Goal: Task Accomplishment & Management: Manage account settings

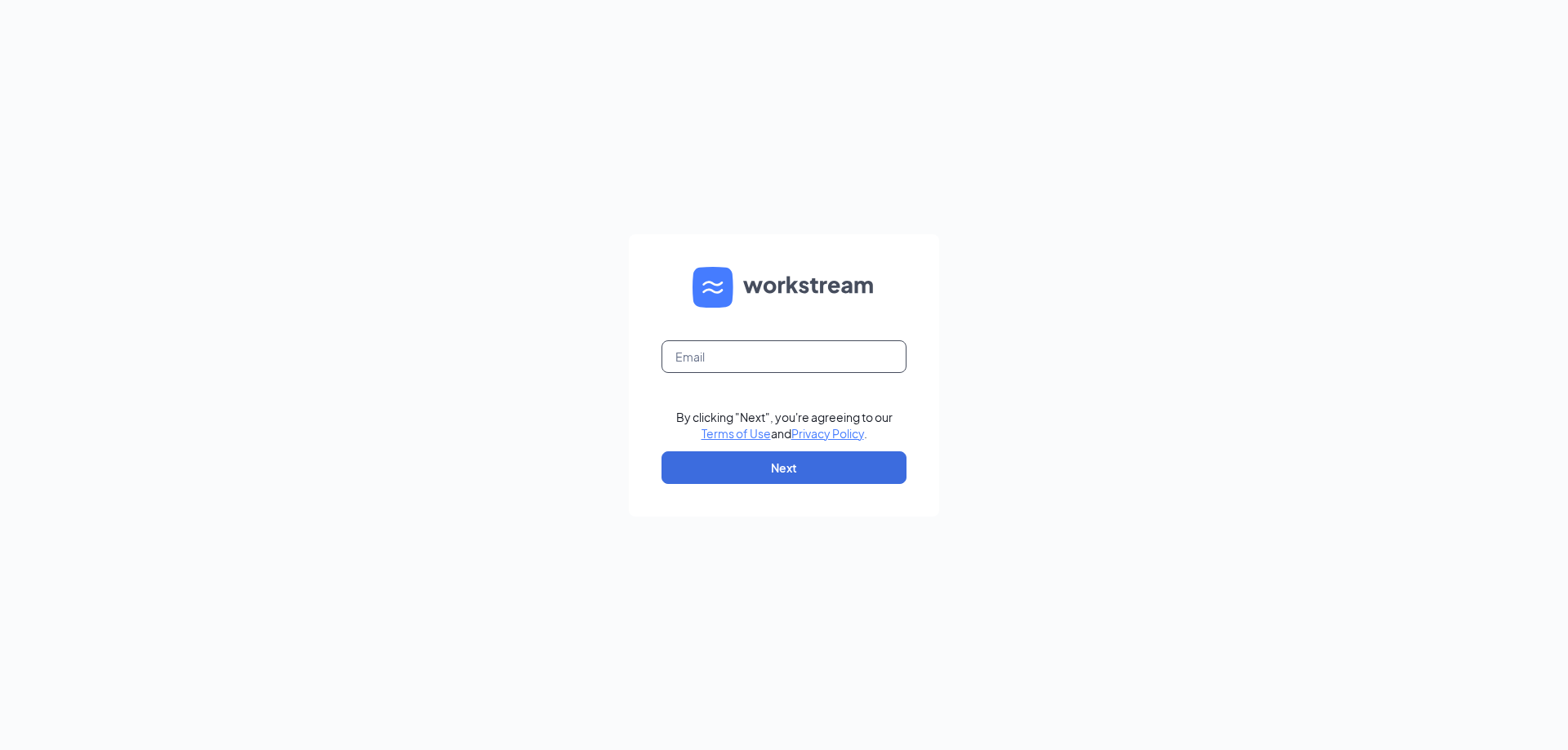
click at [725, 345] on input "text" at bounding box center [784, 357] width 245 height 33
type input "[EMAIL_ADDRESS][DOMAIN_NAME]"
click at [711, 474] on button "Next" at bounding box center [784, 467] width 245 height 33
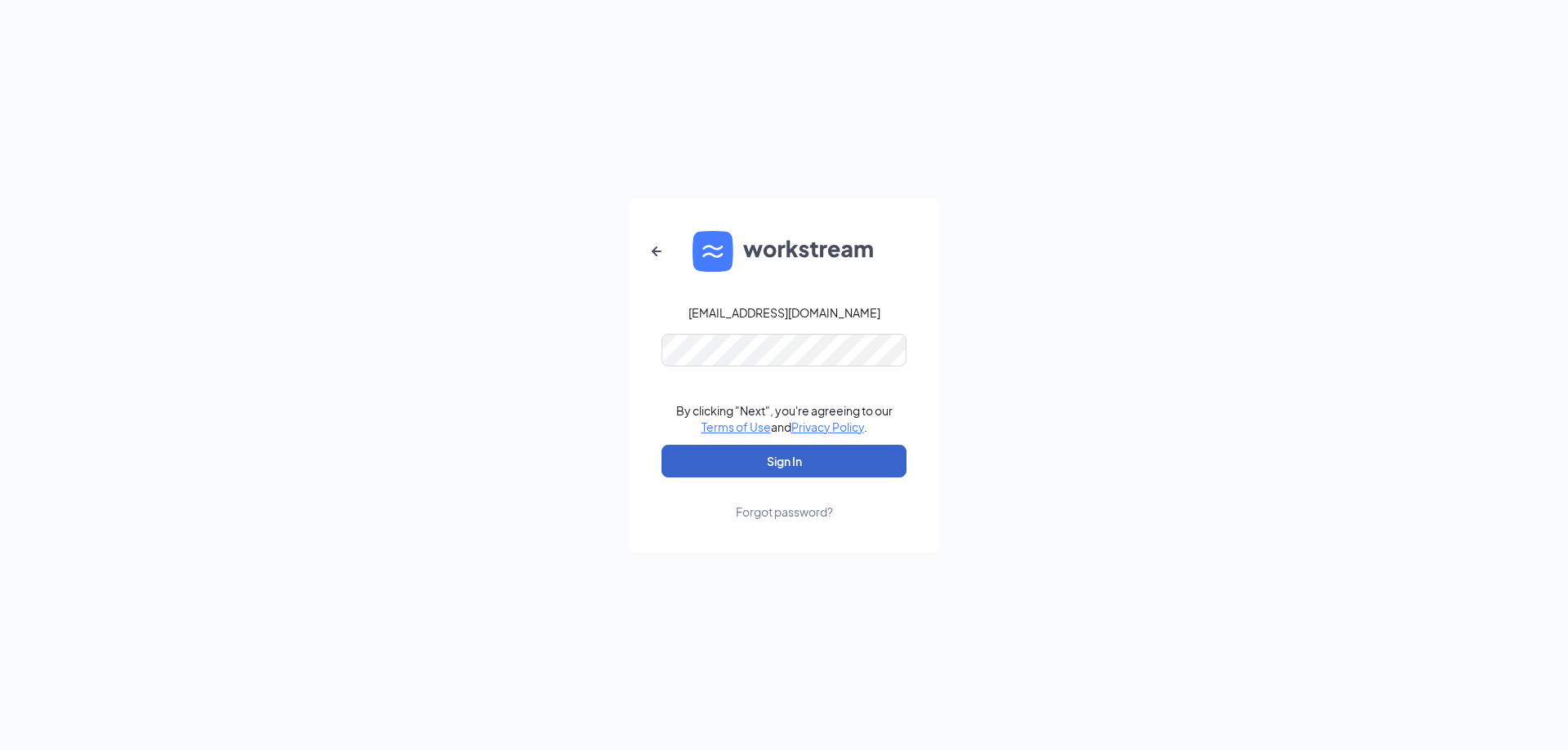
click at [717, 465] on button "Sign In" at bounding box center [784, 461] width 245 height 33
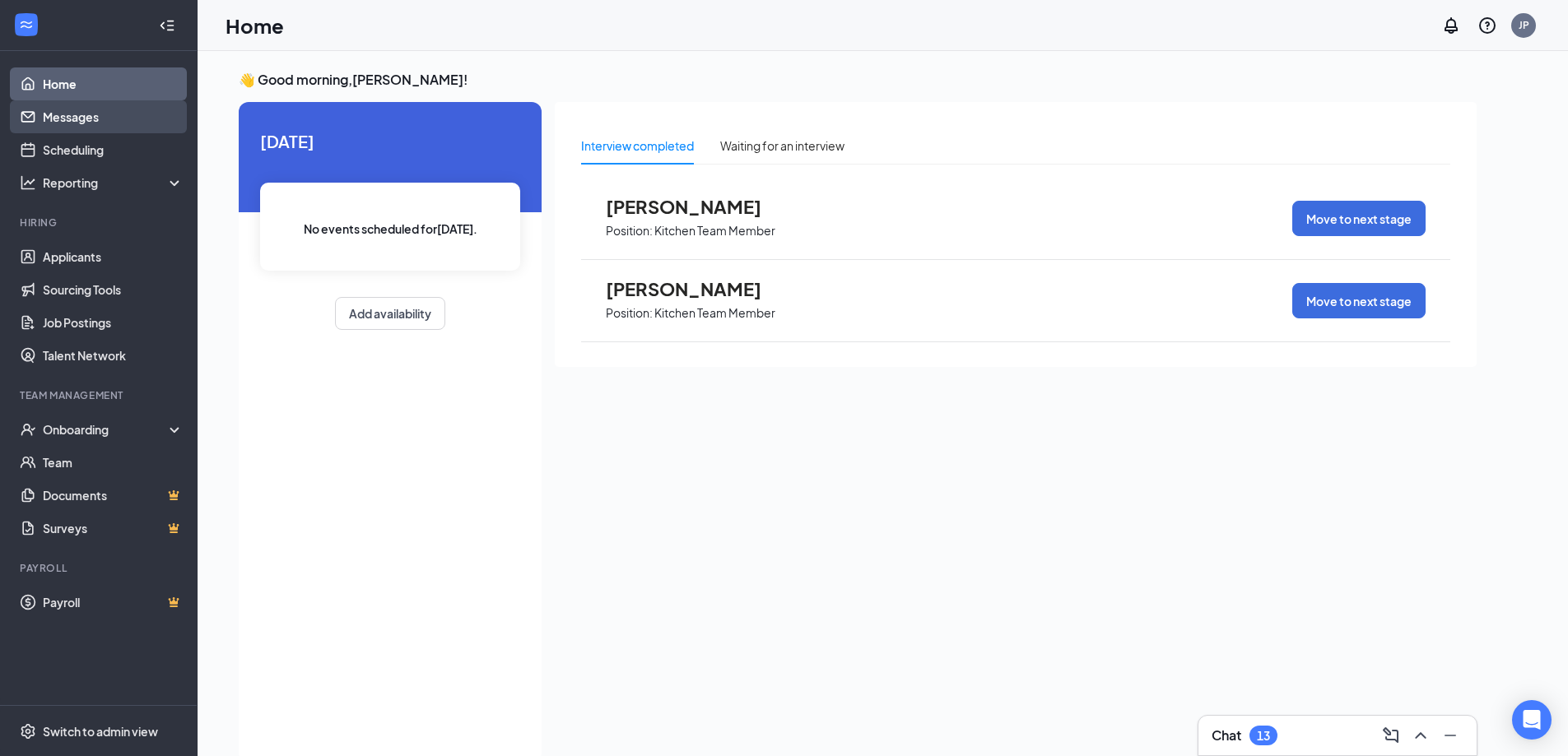
click at [93, 112] on link "Messages" at bounding box center [112, 116] width 141 height 33
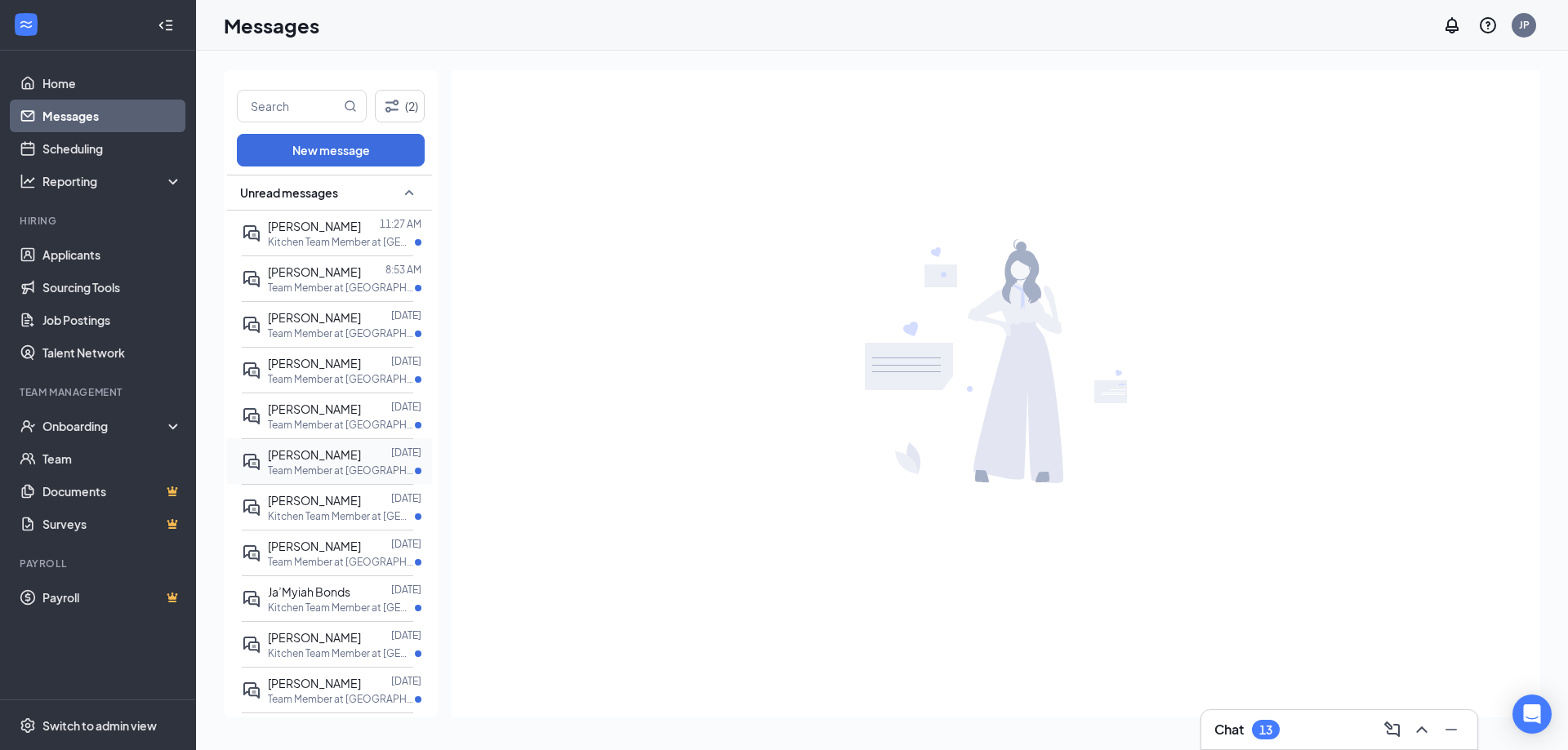
click at [373, 453] on div at bounding box center [376, 454] width 30 height 18
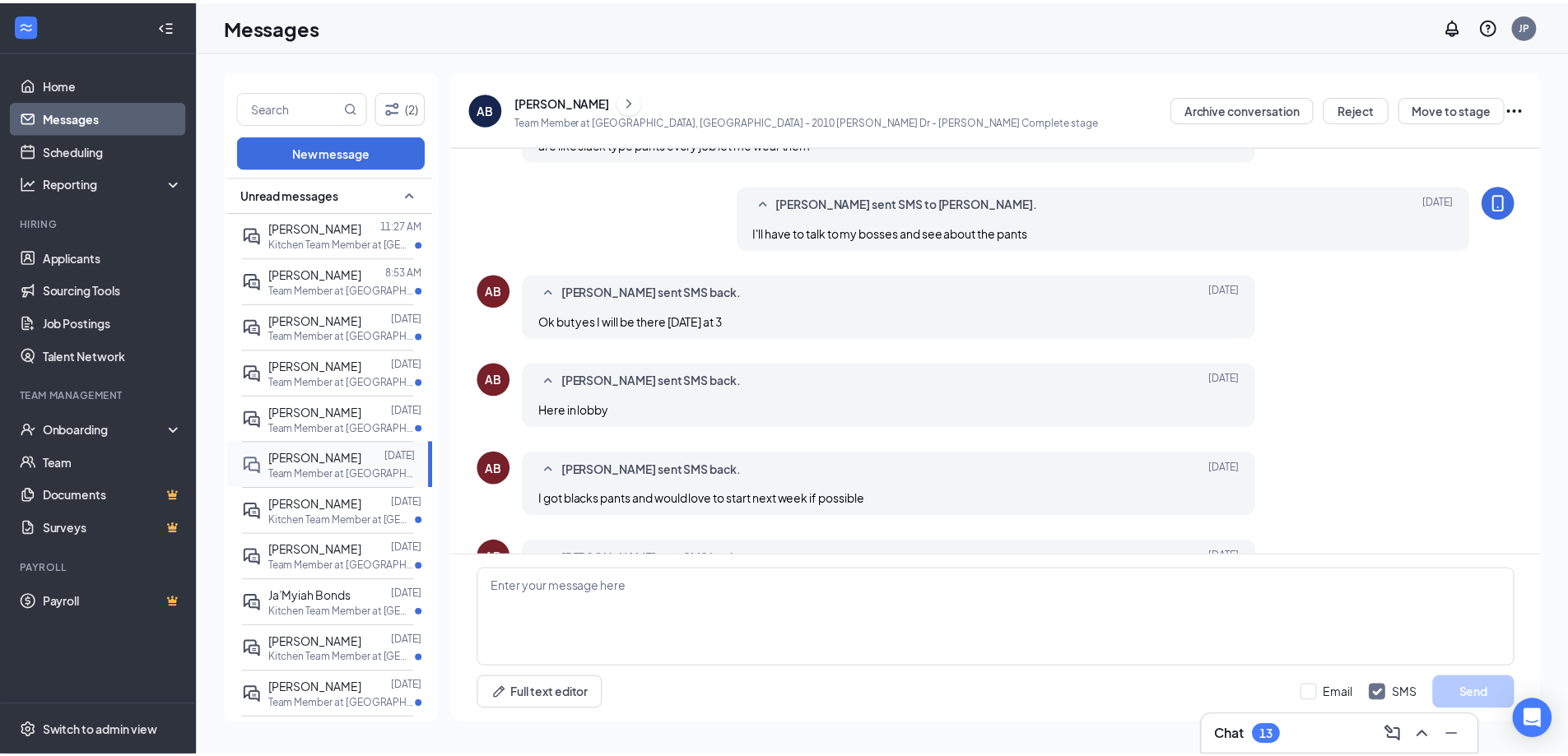
scroll to position [569, 0]
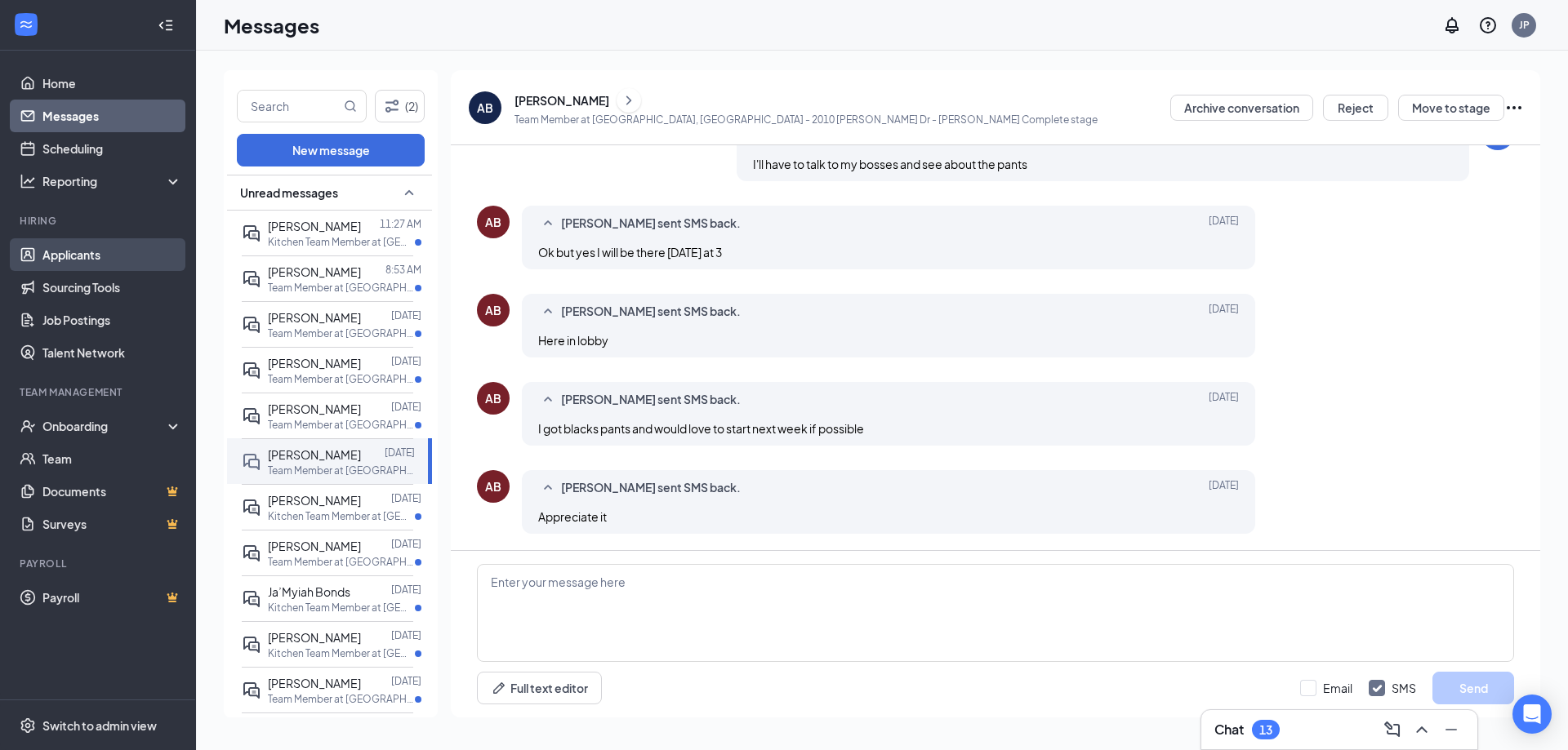
click at [62, 255] on link "Applicants" at bounding box center [111, 255] width 140 height 33
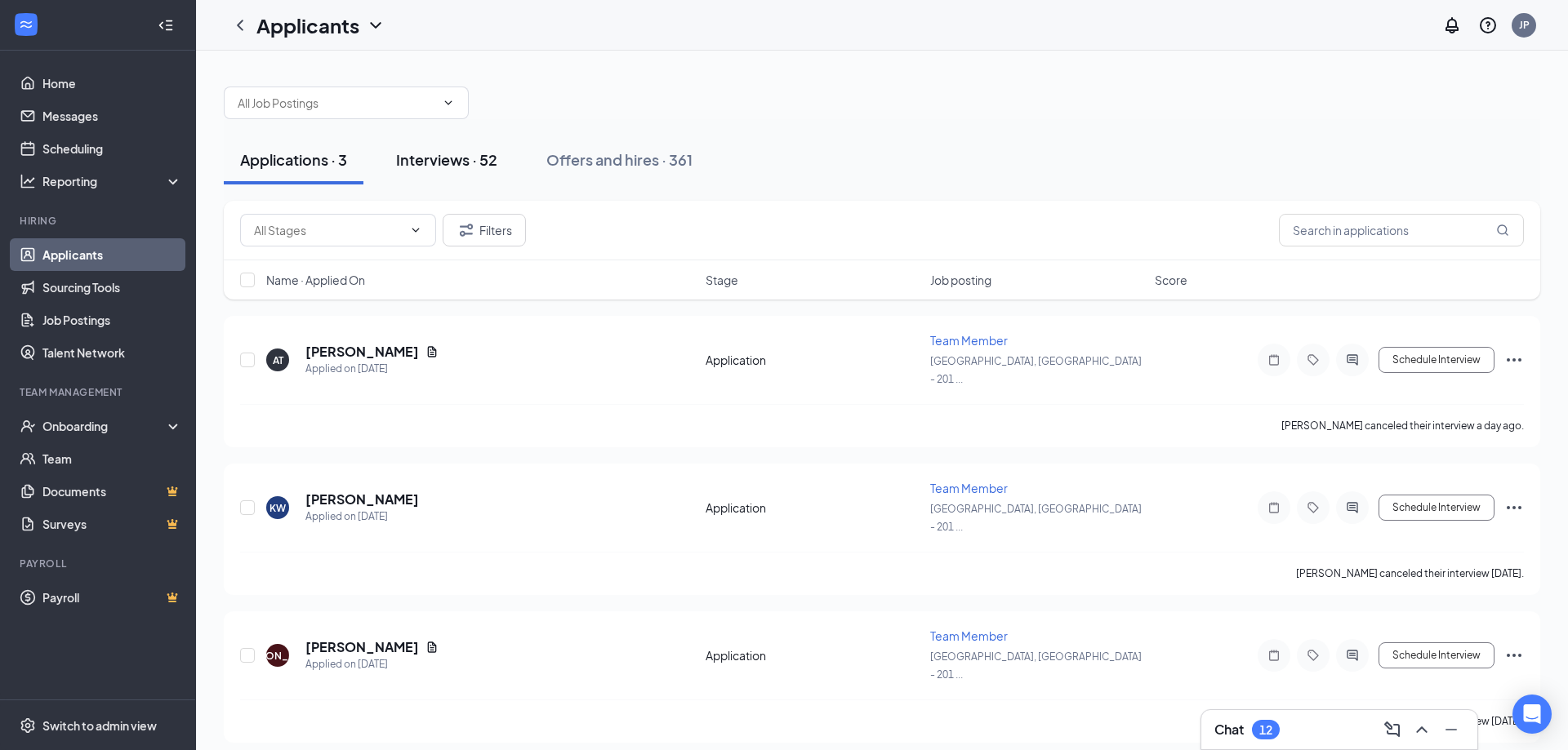
click at [445, 156] on div "Interviews · 52" at bounding box center [447, 160] width 101 height 21
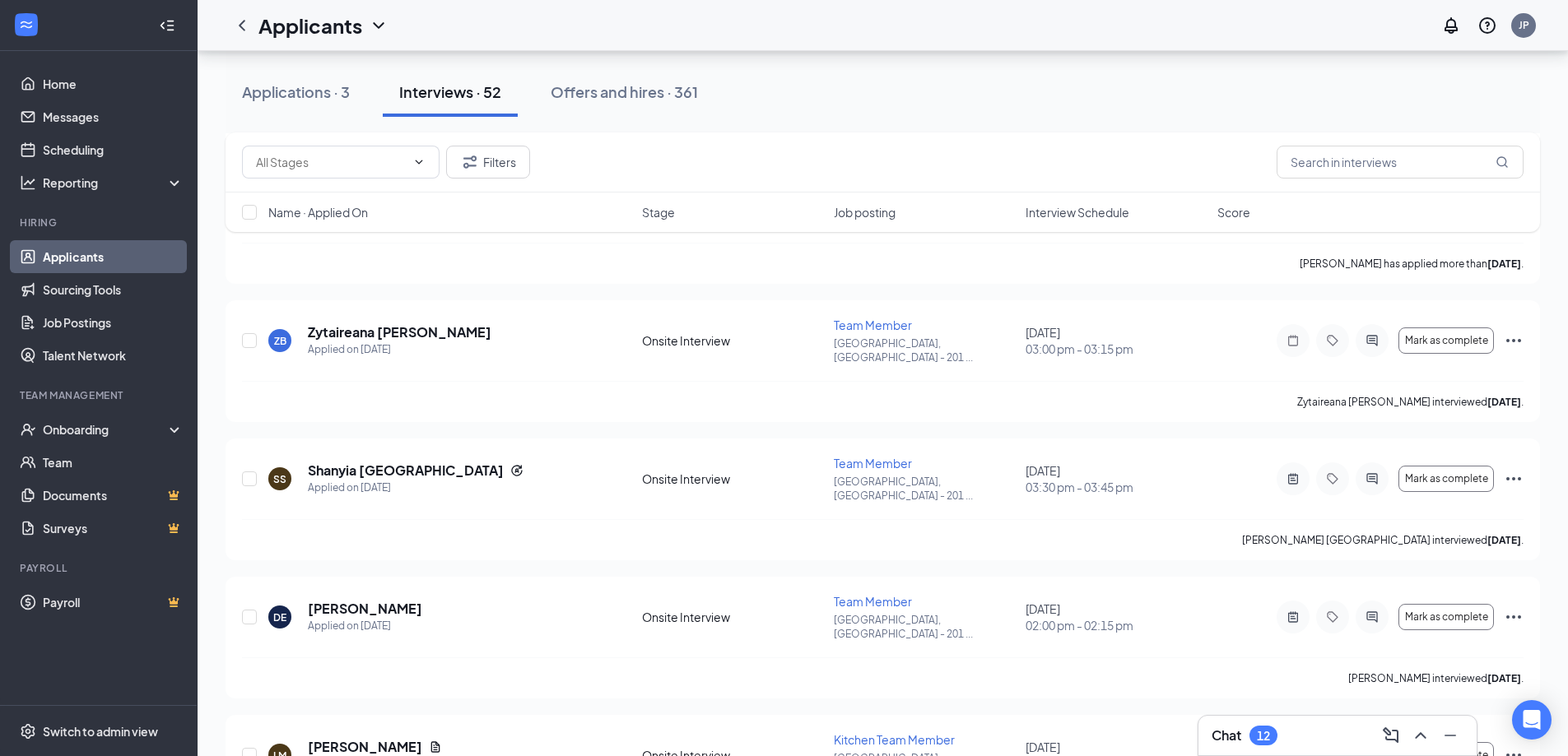
scroll to position [4444, 0]
click at [96, 438] on div "Onboarding" at bounding box center [106, 428] width 126 height 16
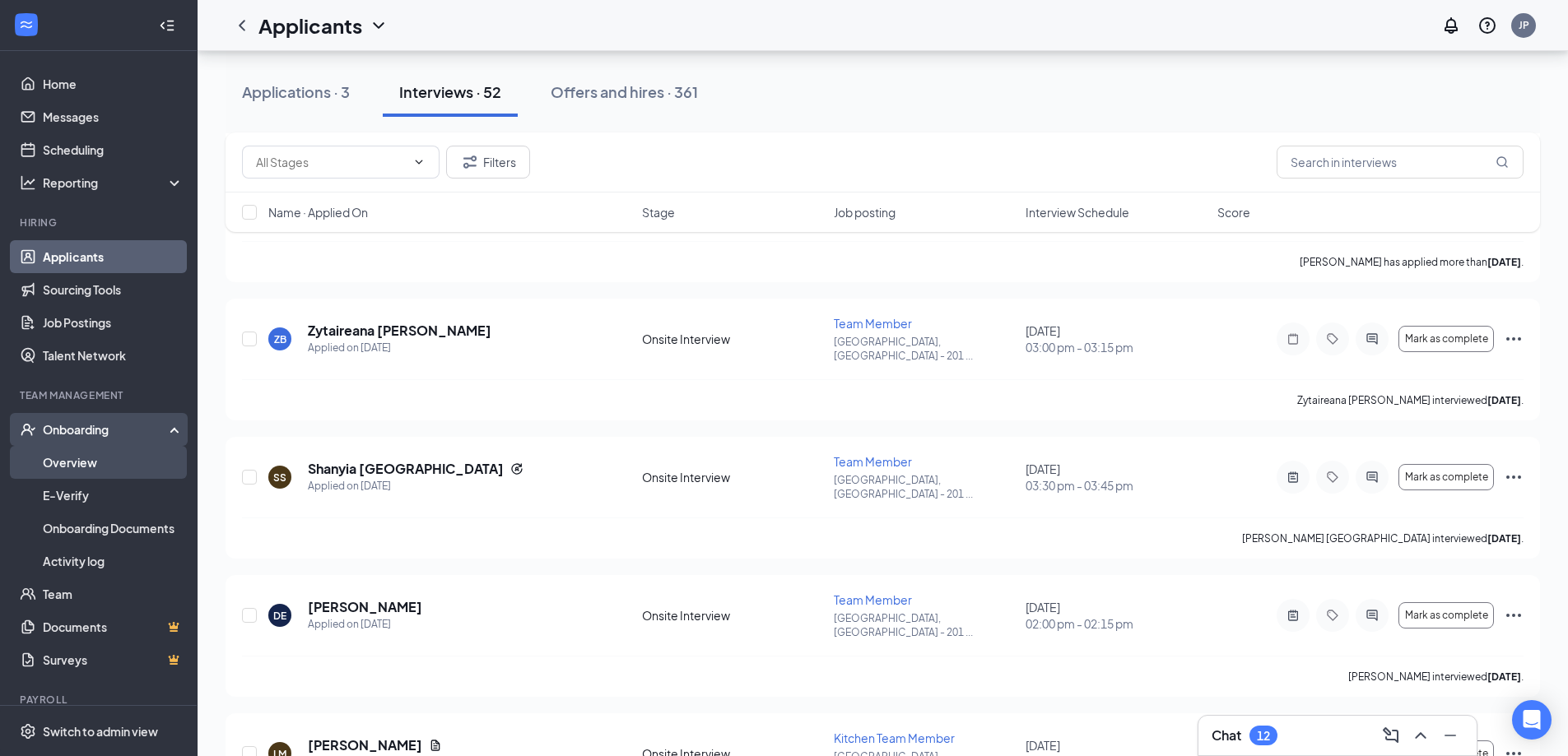
click at [95, 458] on link "Overview" at bounding box center [112, 462] width 141 height 33
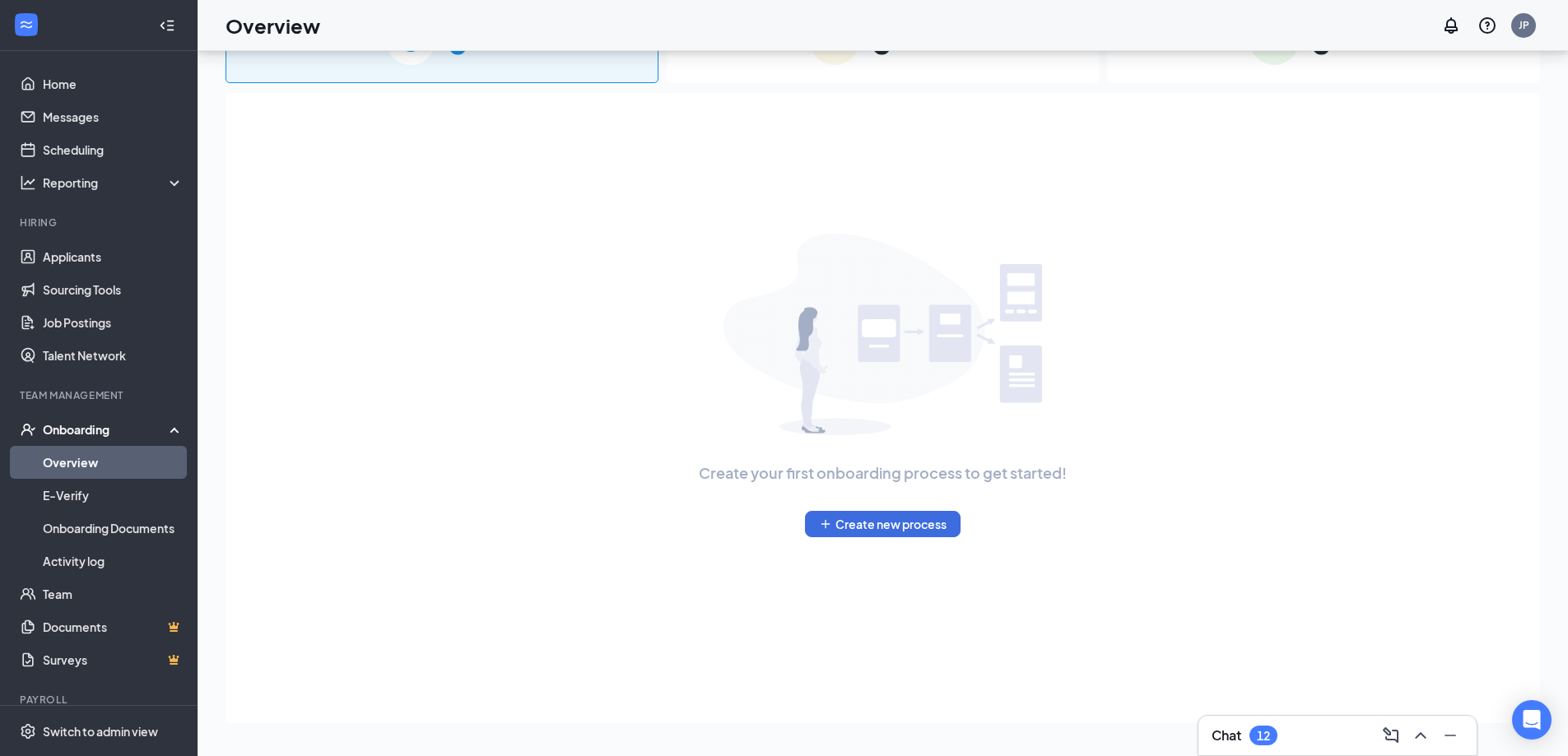
scroll to position [74, 0]
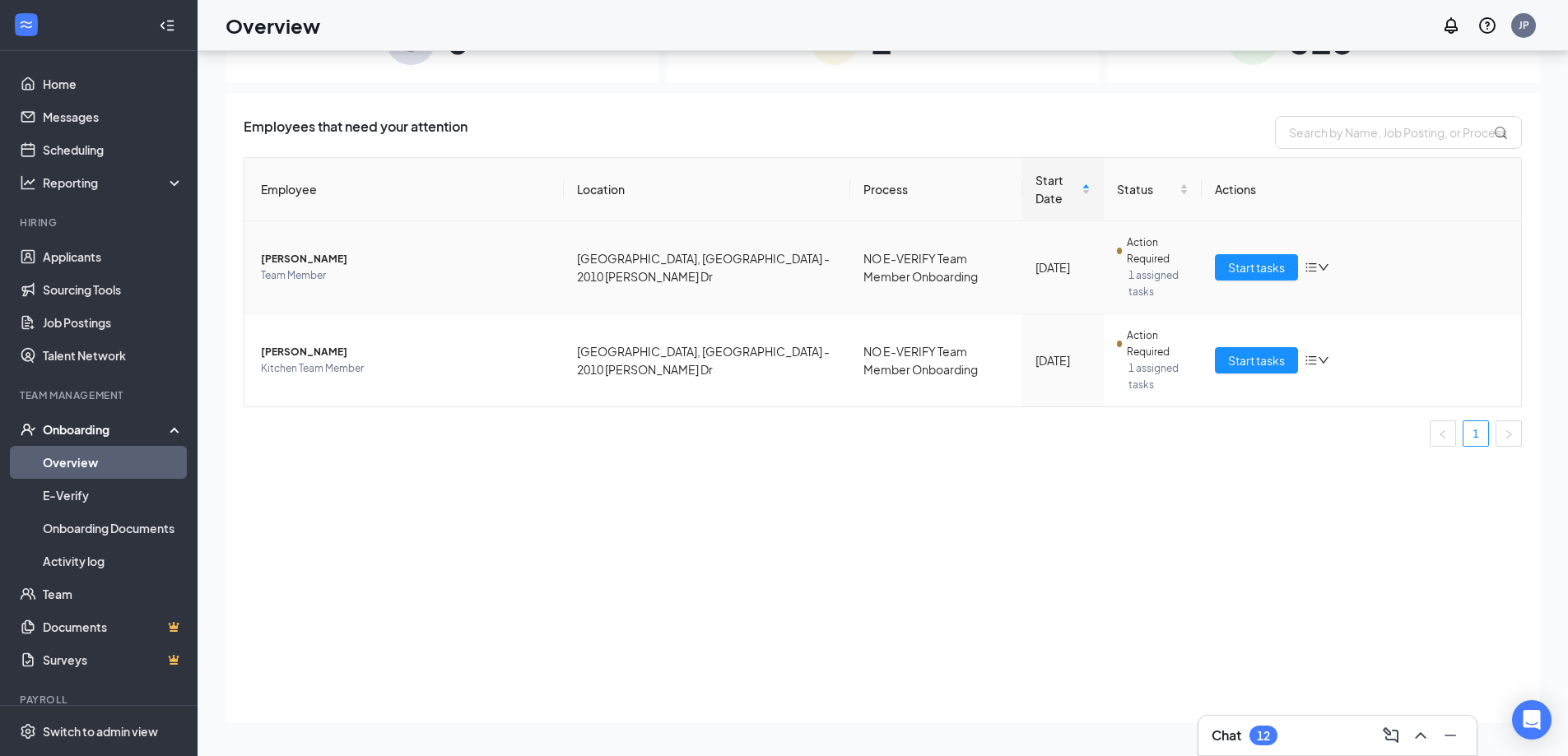
click at [425, 269] on span "Team Member" at bounding box center [405, 275] width 290 height 16
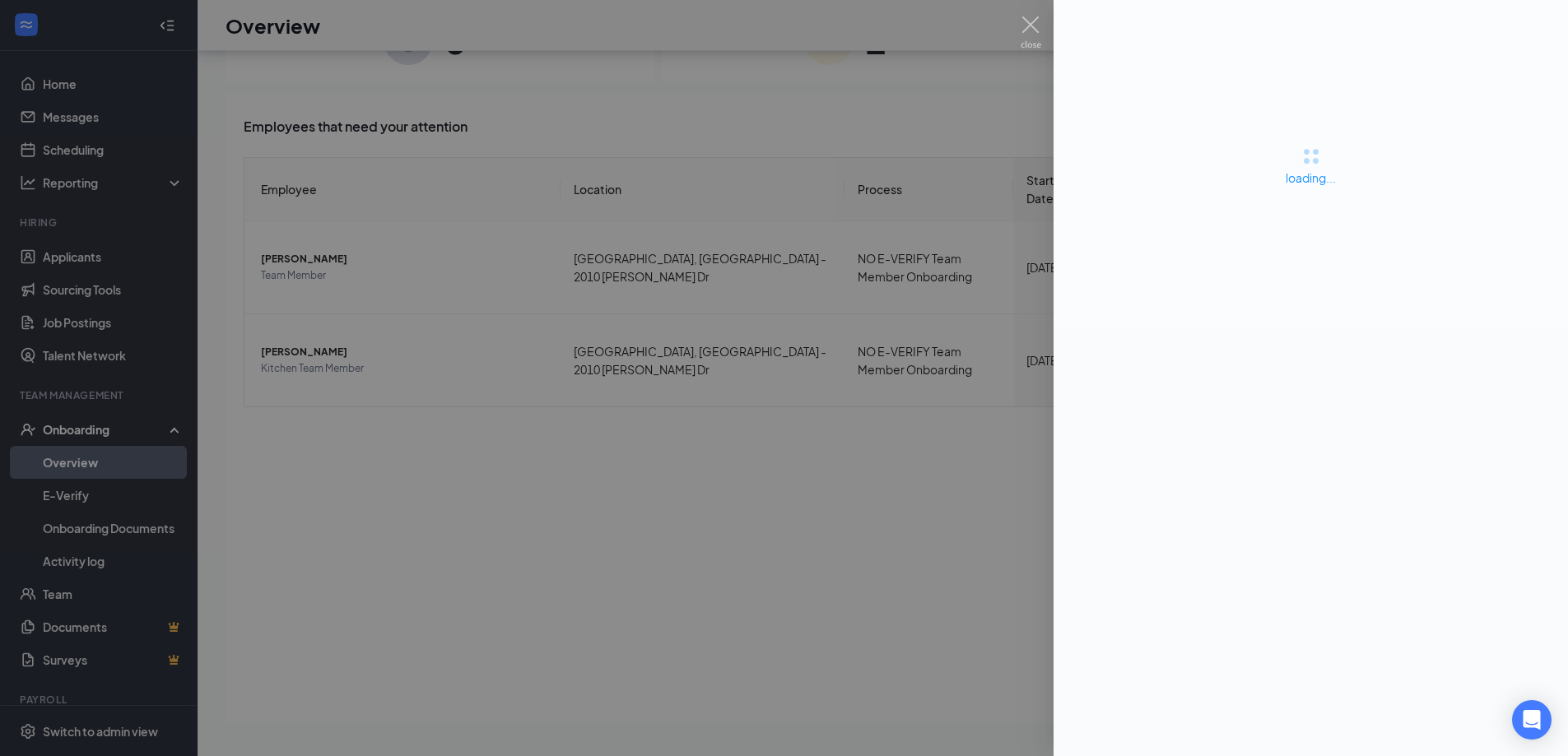
click at [425, 268] on div at bounding box center [784, 378] width 1568 height 756
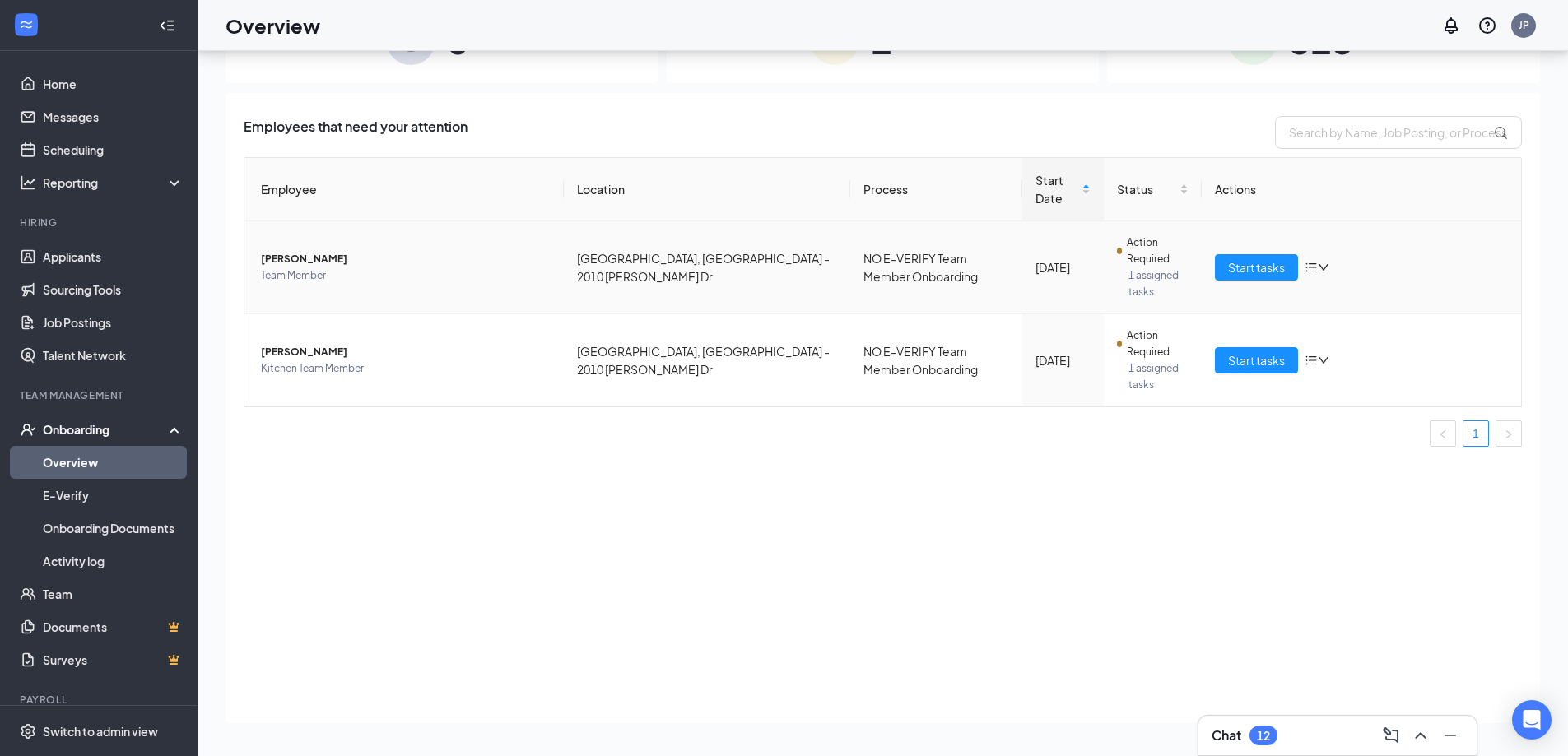
click at [431, 273] on span "Team Member" at bounding box center [405, 275] width 290 height 16
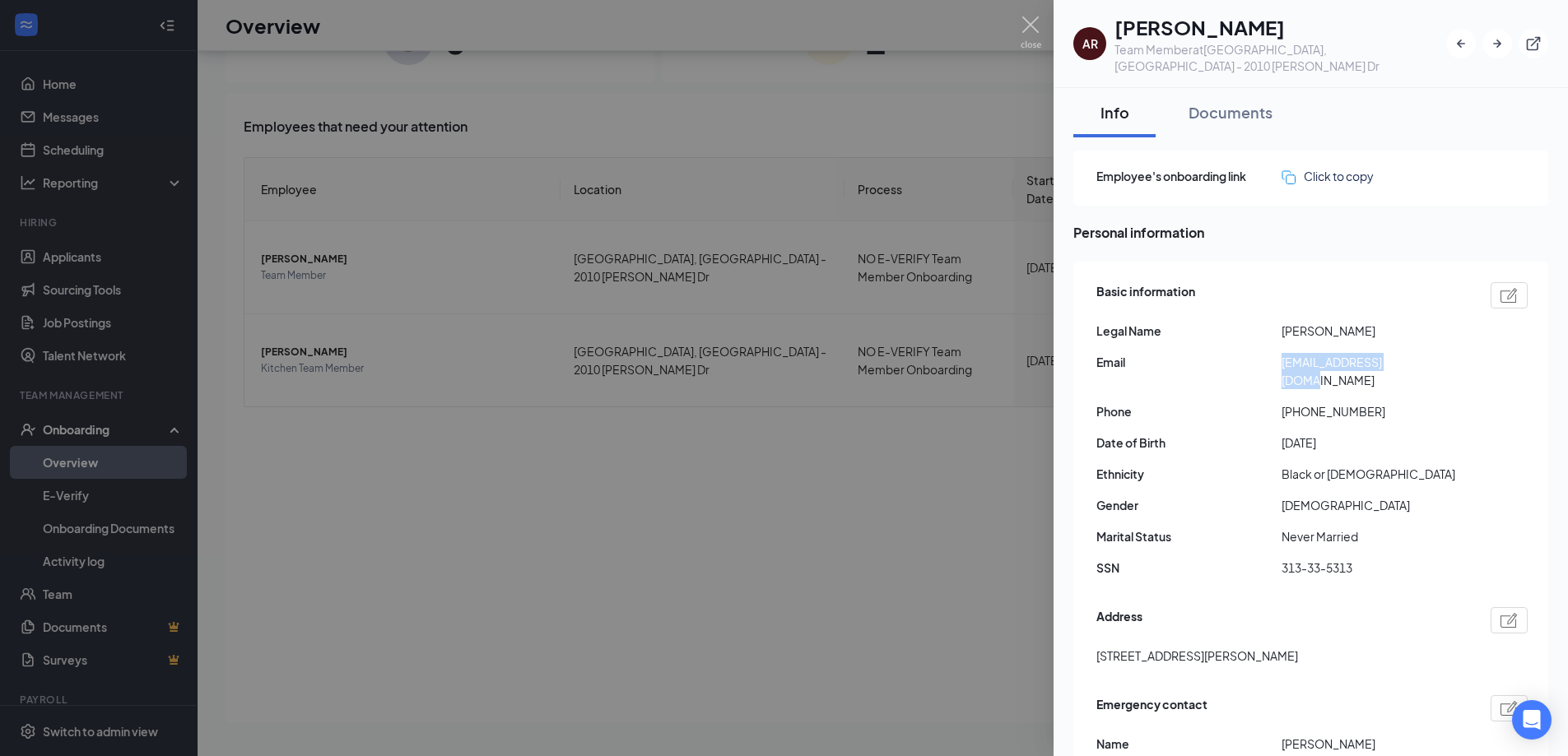
drag, startPoint x: 1279, startPoint y: 349, endPoint x: 1466, endPoint y: 356, distance: 187.1
click at [1466, 356] on div "Basic information Legal Name [PERSON_NAME] Email [EMAIL_ADDRESS][DOMAIN_NAME] P…" at bounding box center [1311, 434] width 431 height 311
copy div "[EMAIL_ADDRESS][DOMAIN_NAME]"
drag, startPoint x: 1296, startPoint y: 376, endPoint x: 1417, endPoint y: 378, distance: 121.0
click at [1417, 402] on span "[PHONE_NUMBER]" at bounding box center [1374, 411] width 185 height 18
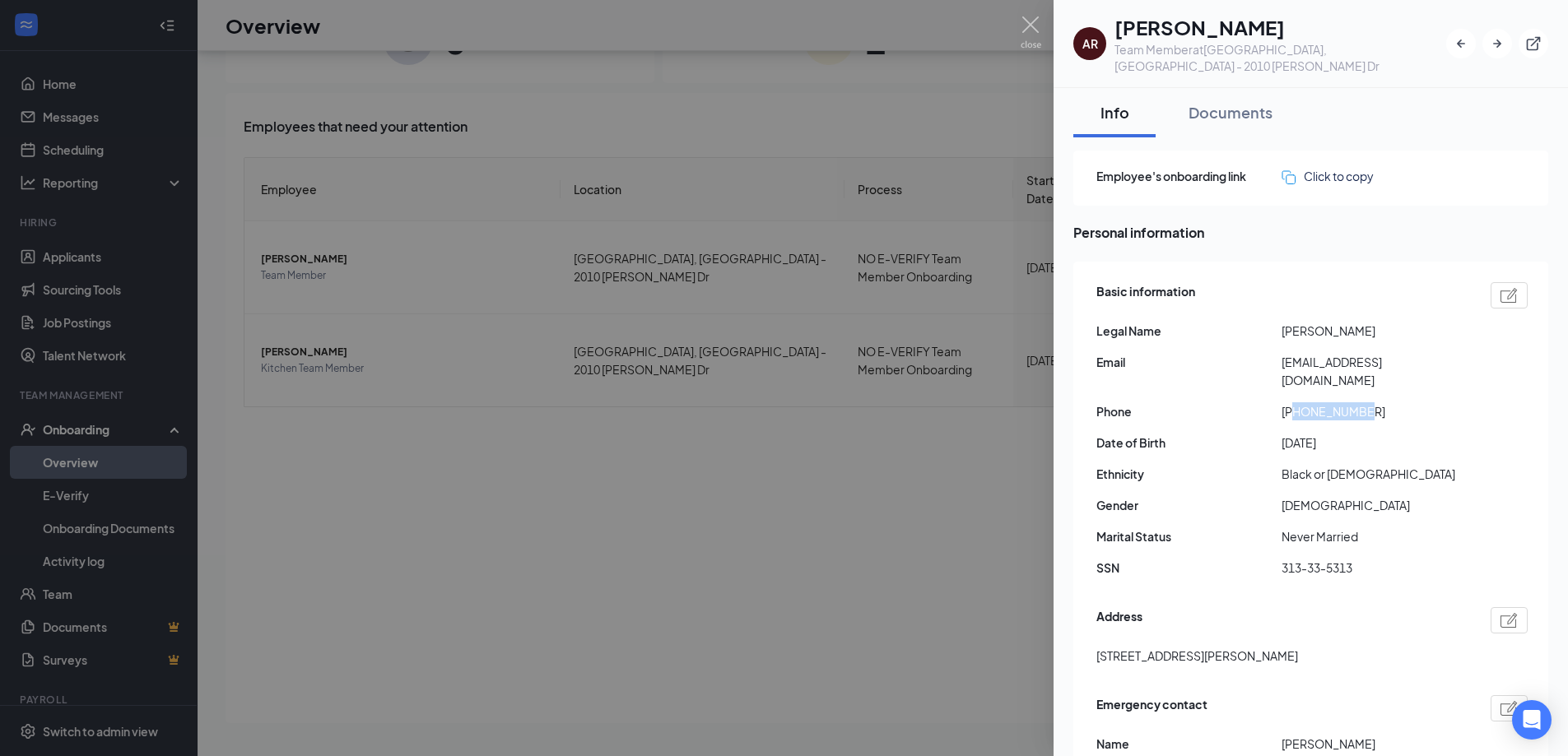
copy span "8126757125"
